Goal: Use online tool/utility: Utilize a website feature to perform a specific function

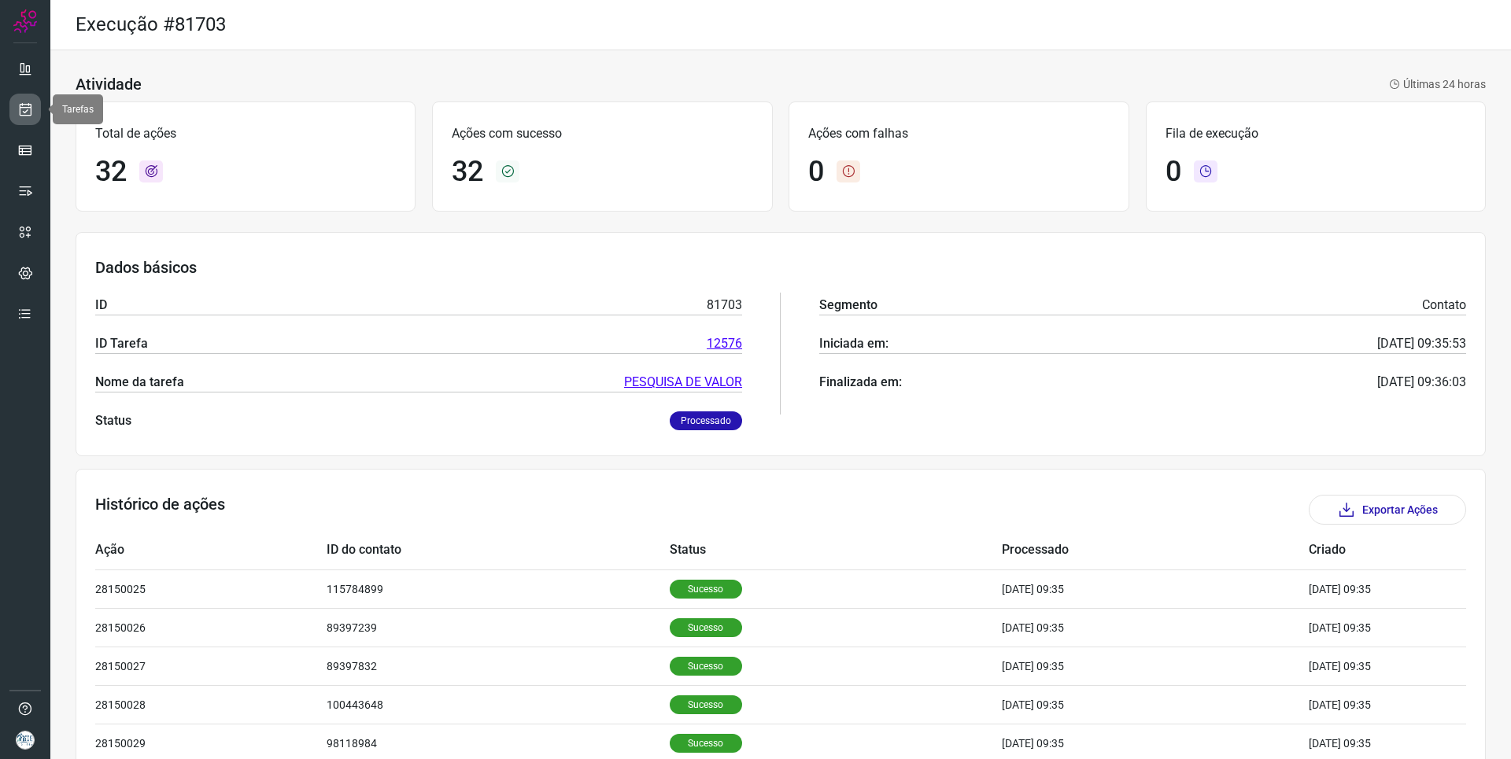
click at [29, 110] on icon at bounding box center [25, 109] width 17 height 16
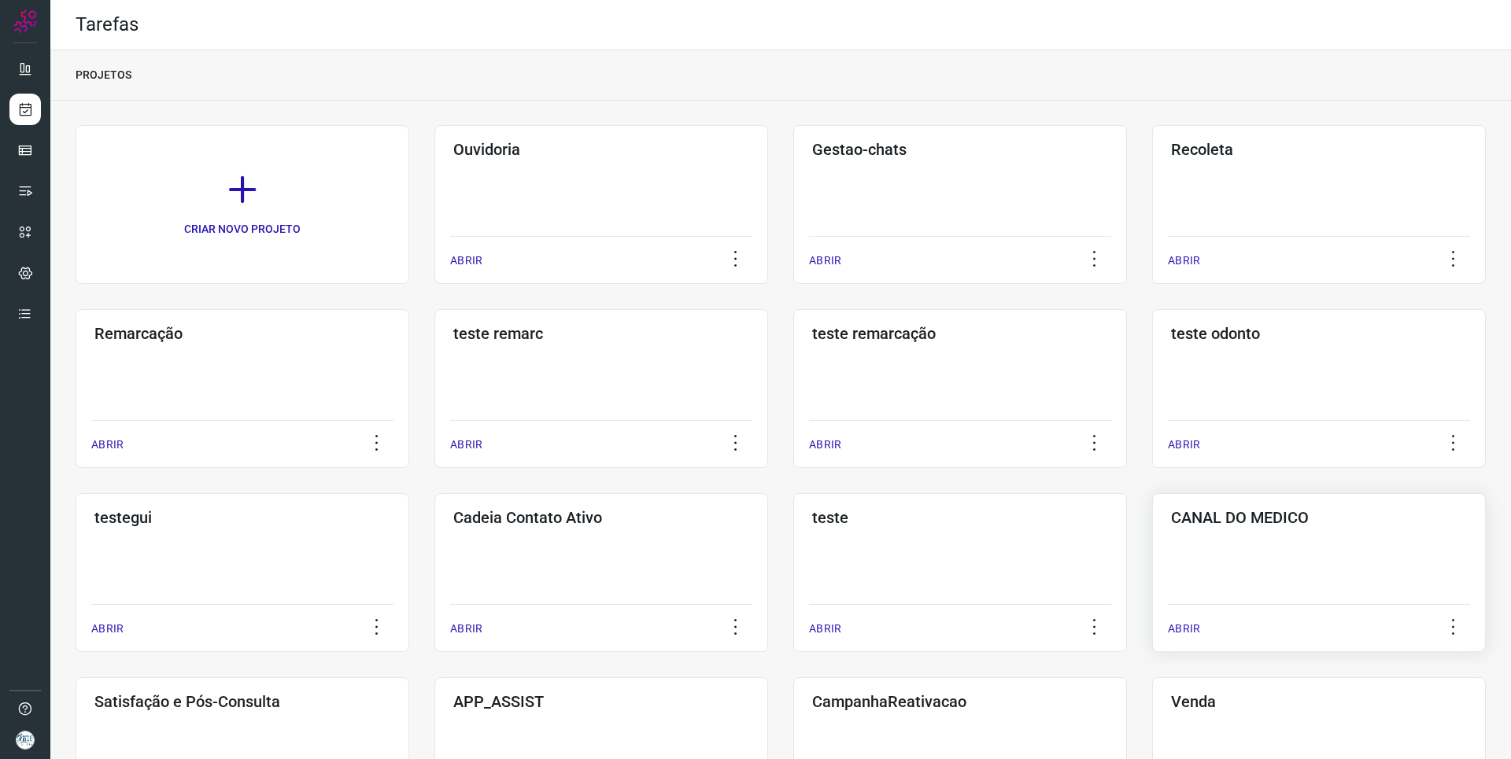
click at [409, 677] on div "CANAL DO MEDICO ABRIR" at bounding box center [243, 756] width 334 height 159
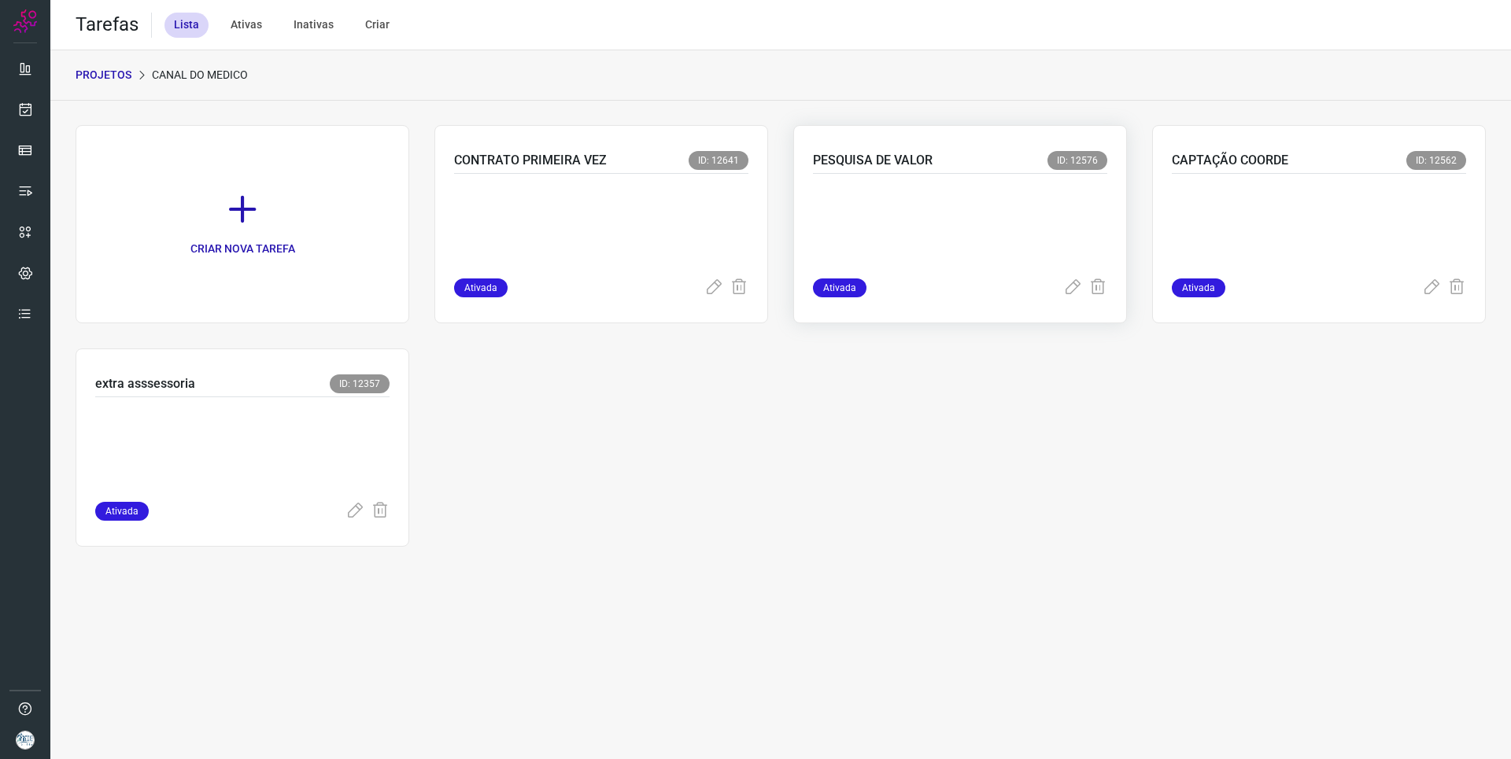
click at [1003, 211] on p at bounding box center [931, 222] width 236 height 79
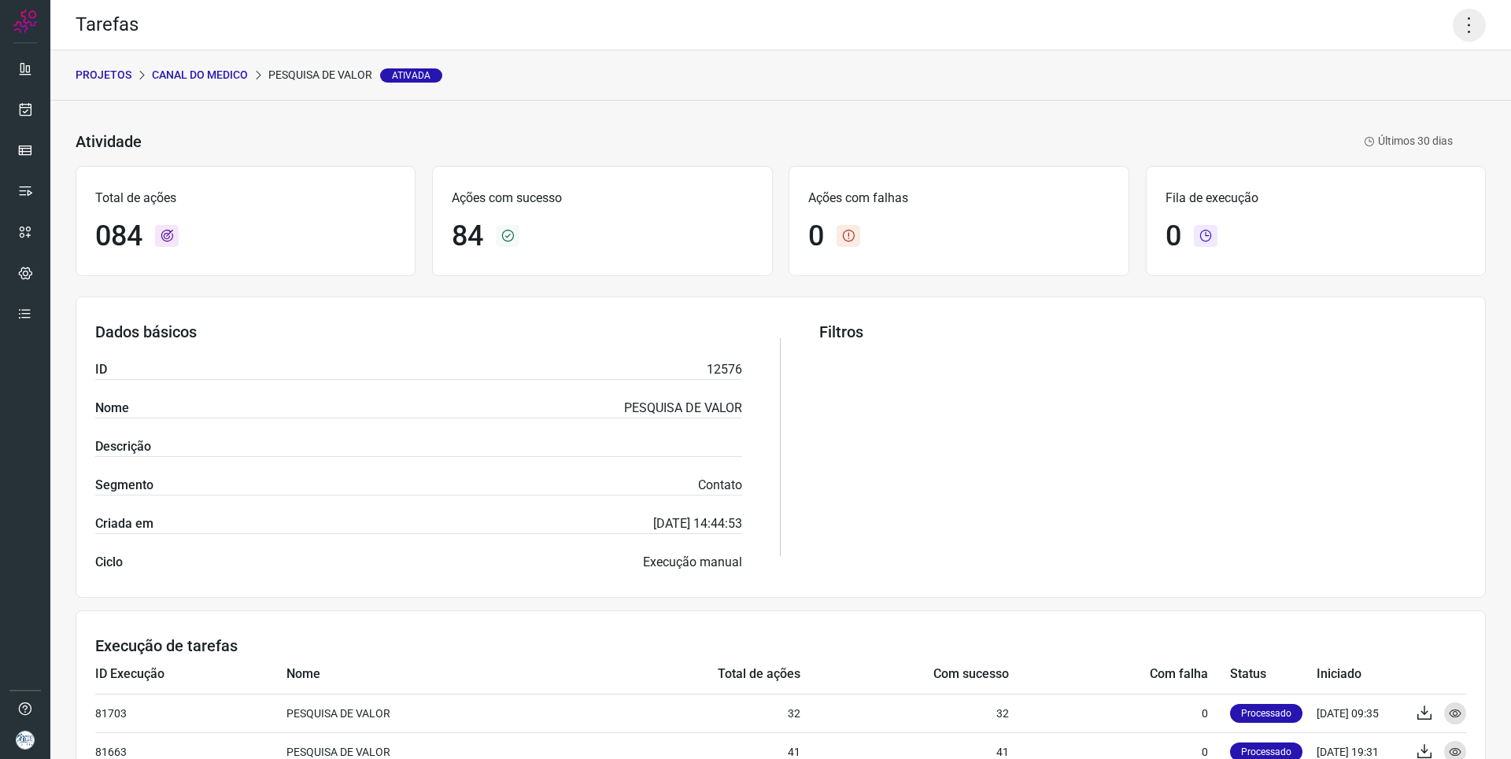
click at [1465, 25] on icon at bounding box center [1468, 25] width 33 height 33
click at [1375, 105] on li "Executar" at bounding box center [1401, 102] width 143 height 25
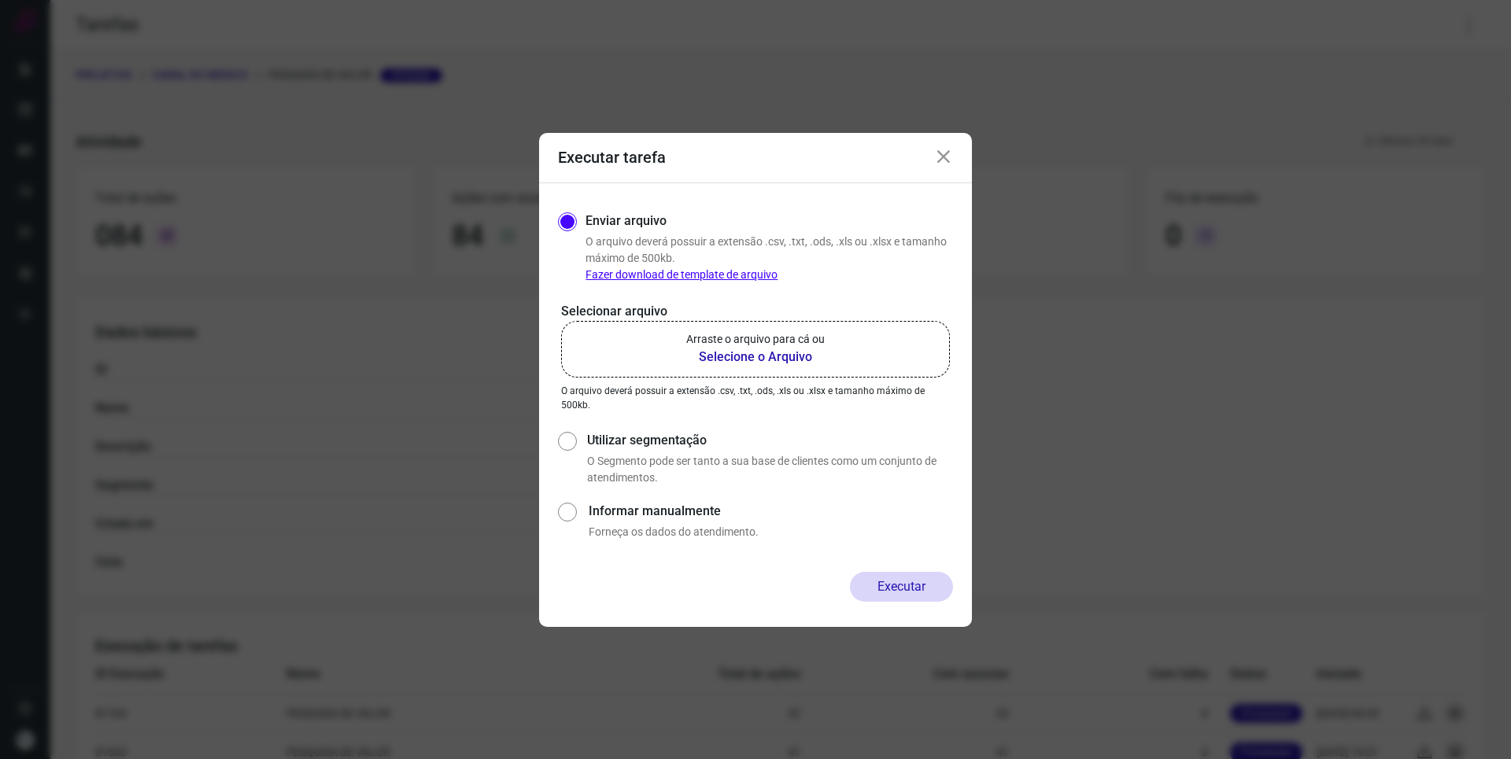
click at [740, 357] on b "Selecione o Arquivo" at bounding box center [755, 357] width 138 height 19
click at [0, 0] on input "Arraste o arquivo para cá ou Selecione o Arquivo" at bounding box center [0, 0] width 0 height 0
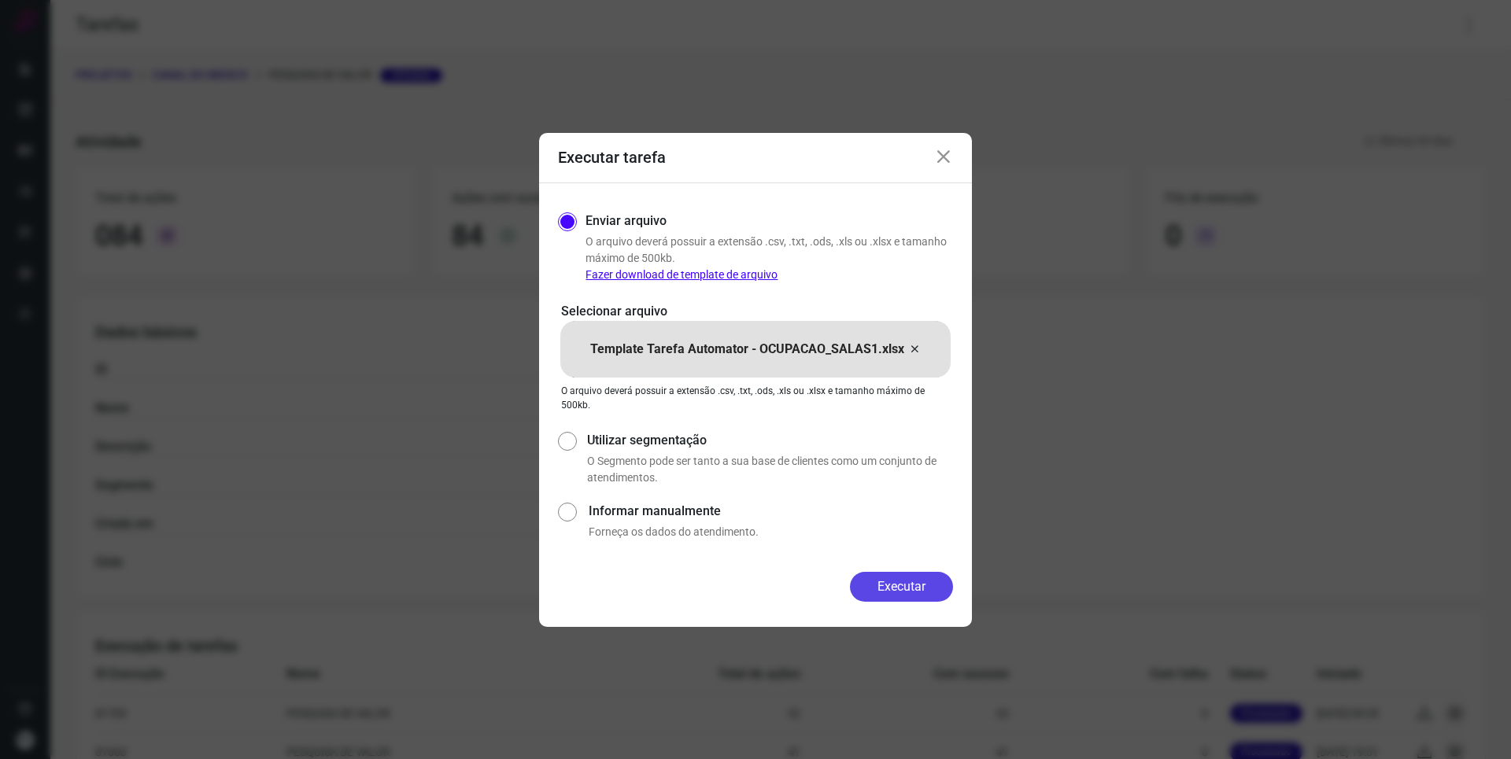
click at [911, 600] on button "Executar" at bounding box center [901, 587] width 103 height 30
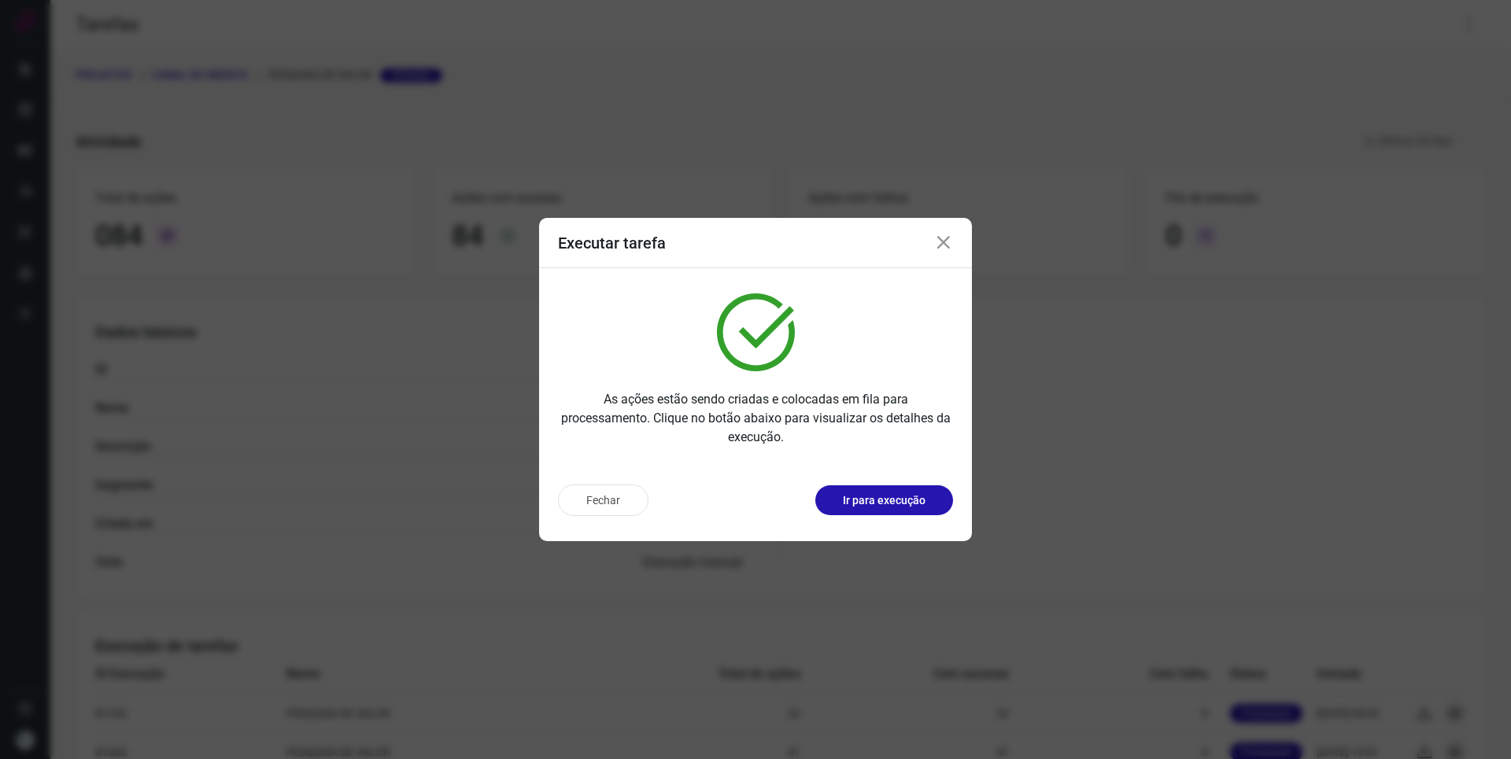
click at [897, 503] on p "Ir para execução" at bounding box center [884, 501] width 83 height 17
